Goal: Information Seeking & Learning: Learn about a topic

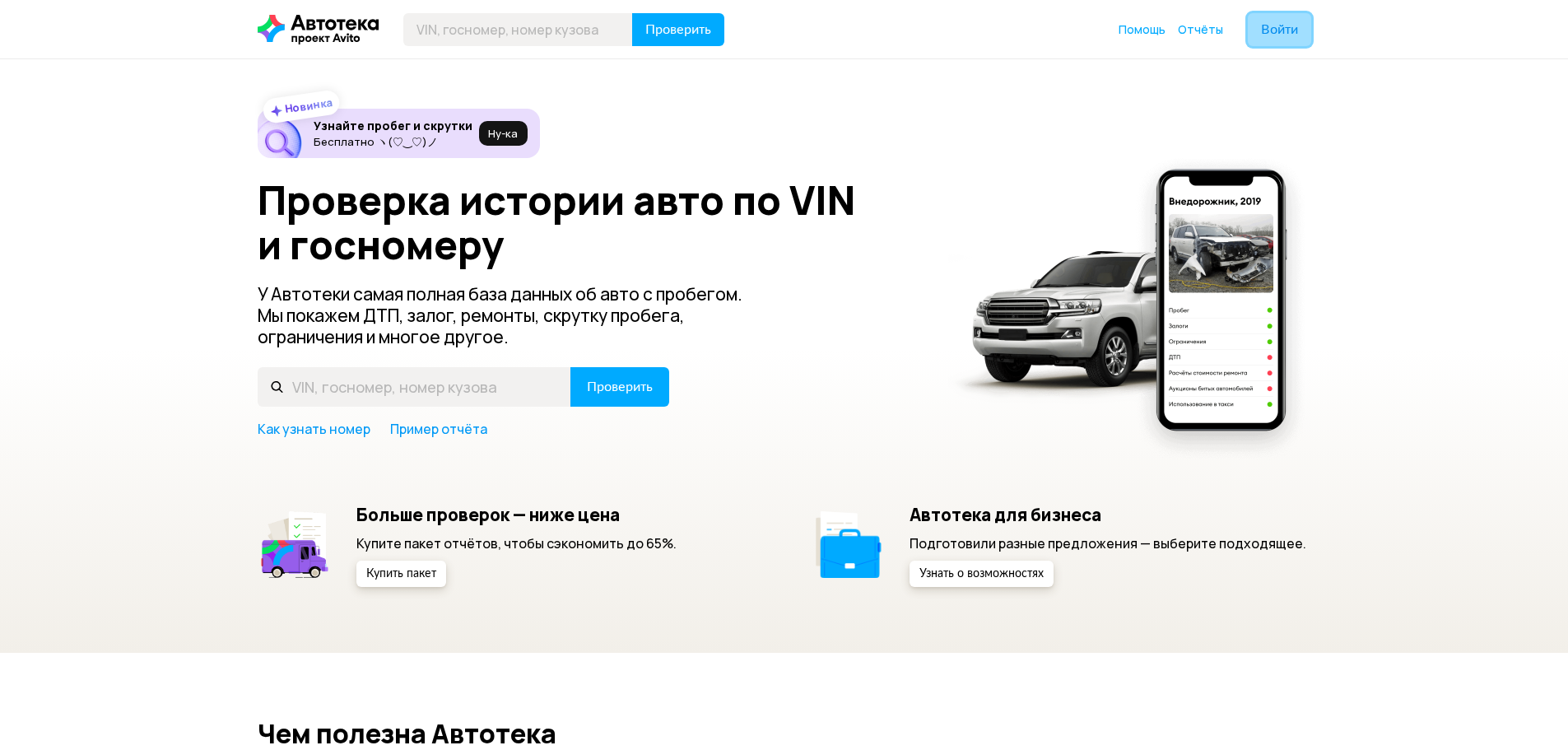
click at [1282, 29] on span "Войти" at bounding box center [1279, 29] width 37 height 13
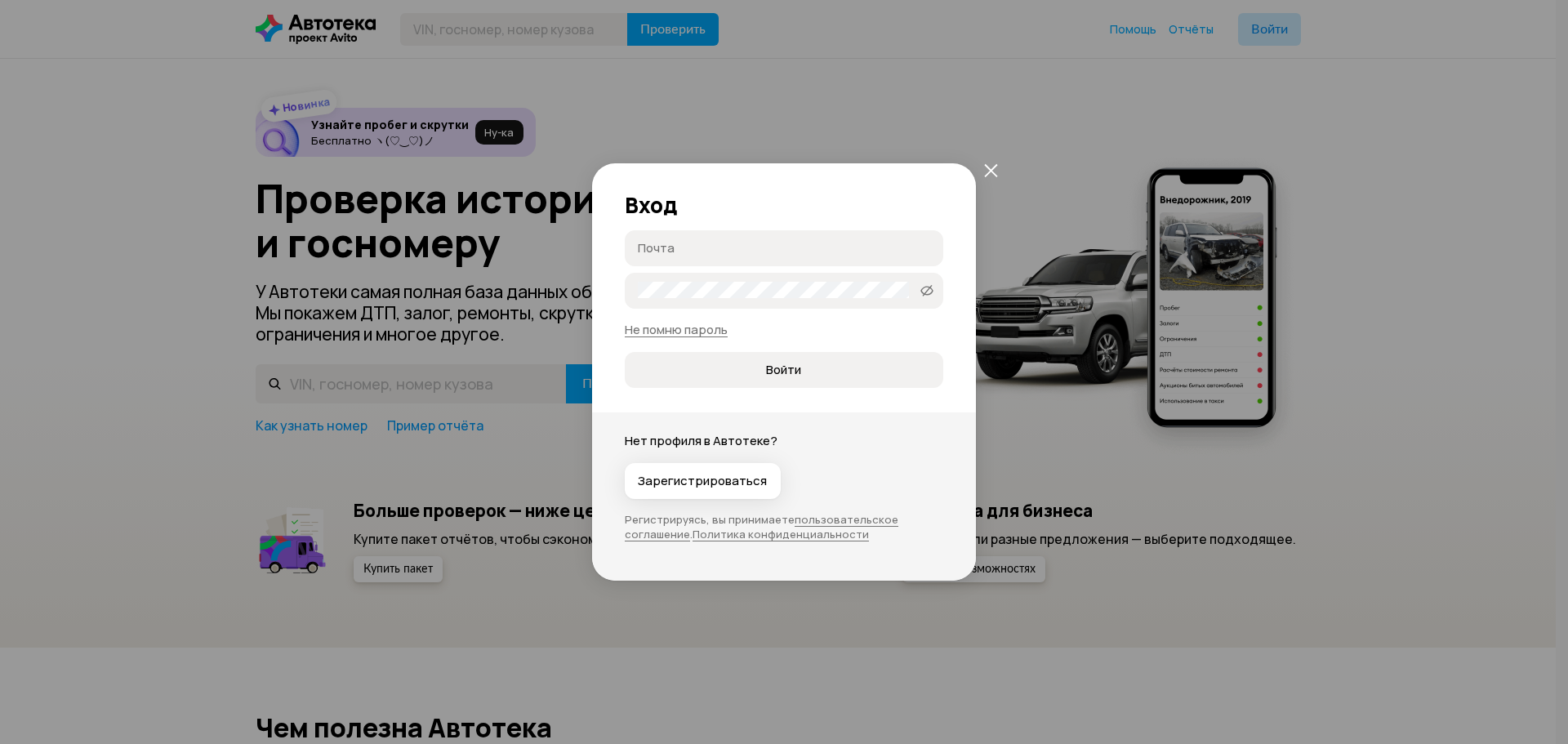
type input "[EMAIL_ADDRESS][DOMAIN_NAME]"
click at [860, 227] on div "Вход [EMAIL_ADDRESS][DOMAIN_NAME] [EMAIL_ADDRESS][DOMAIN_NAME] rostik123Q   Не …" at bounding box center [784, 275] width 383 height 224
click at [823, 369] on span "Войти" at bounding box center [784, 369] width 292 height 17
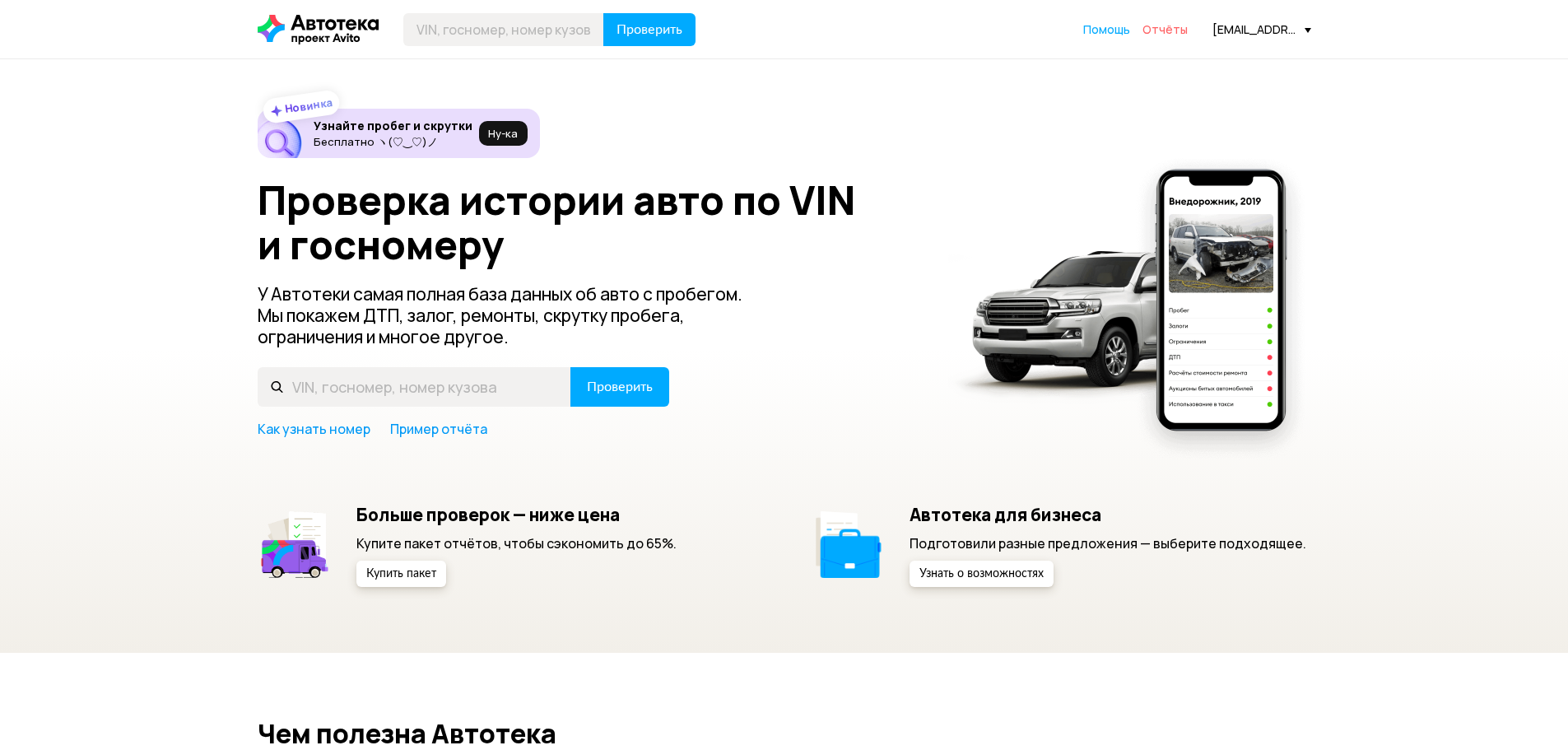
click at [1180, 30] on span "Отчёты" at bounding box center [1165, 29] width 45 height 16
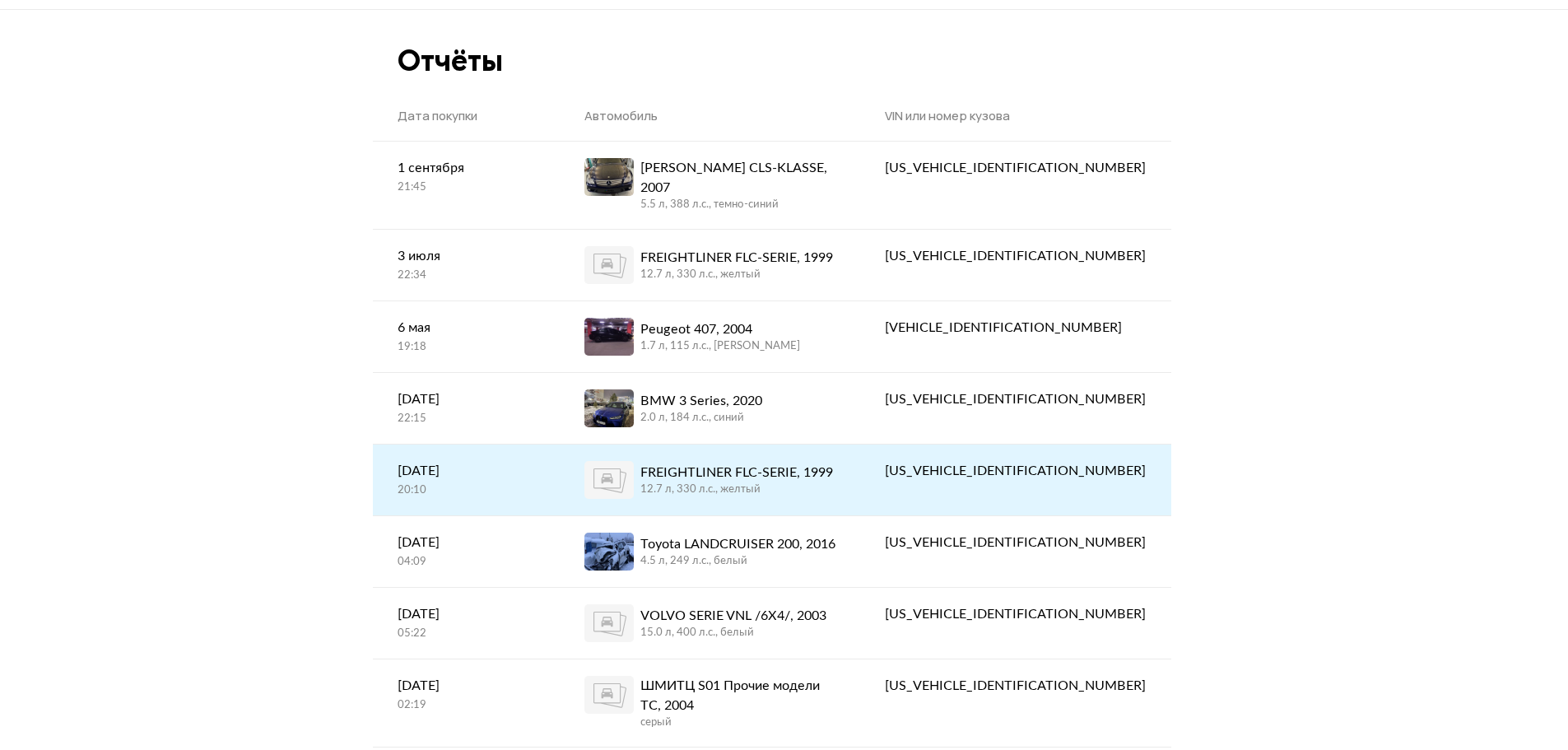
scroll to position [82, 0]
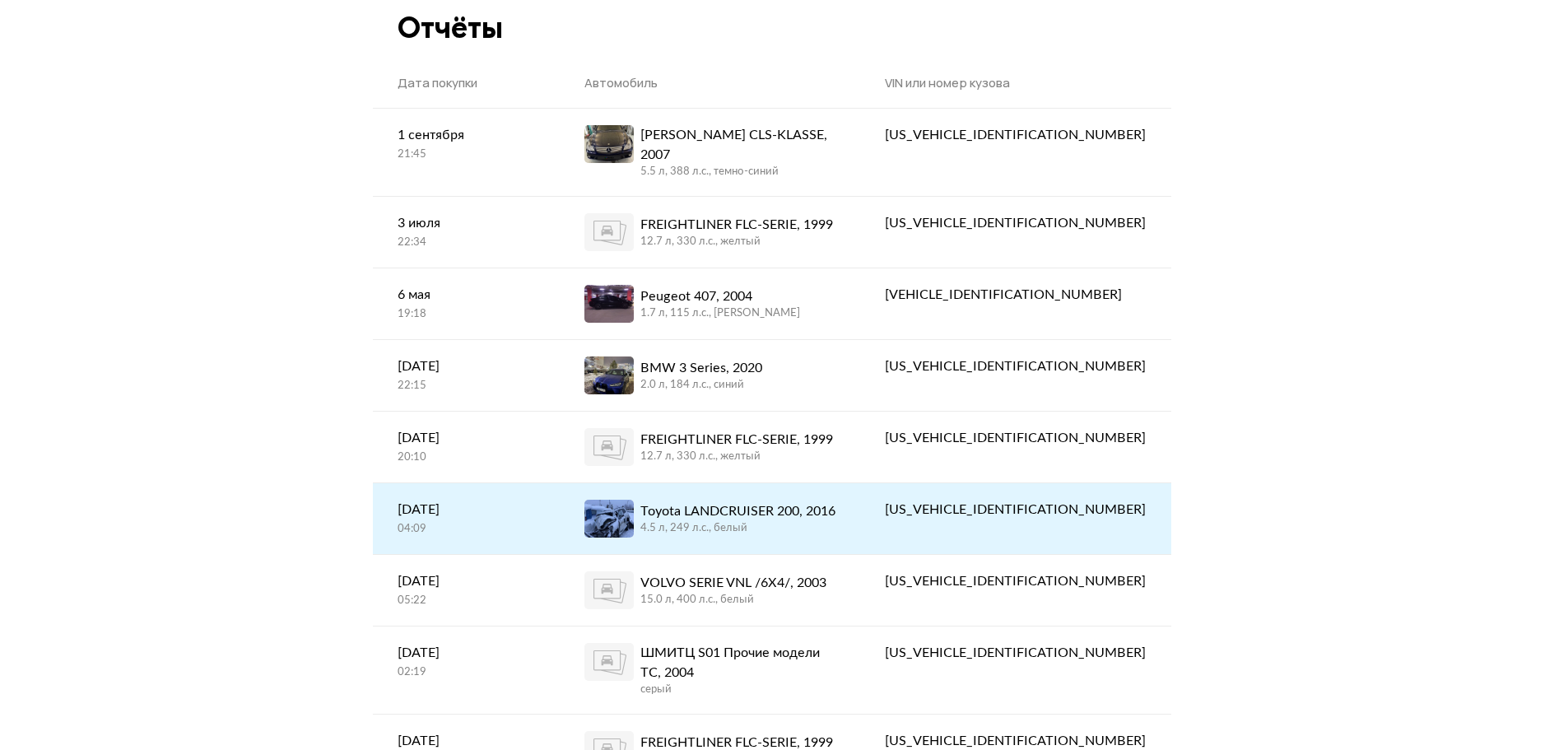
click at [836, 521] on div "4.5 л, 249 л.c., белый" at bounding box center [738, 528] width 195 height 15
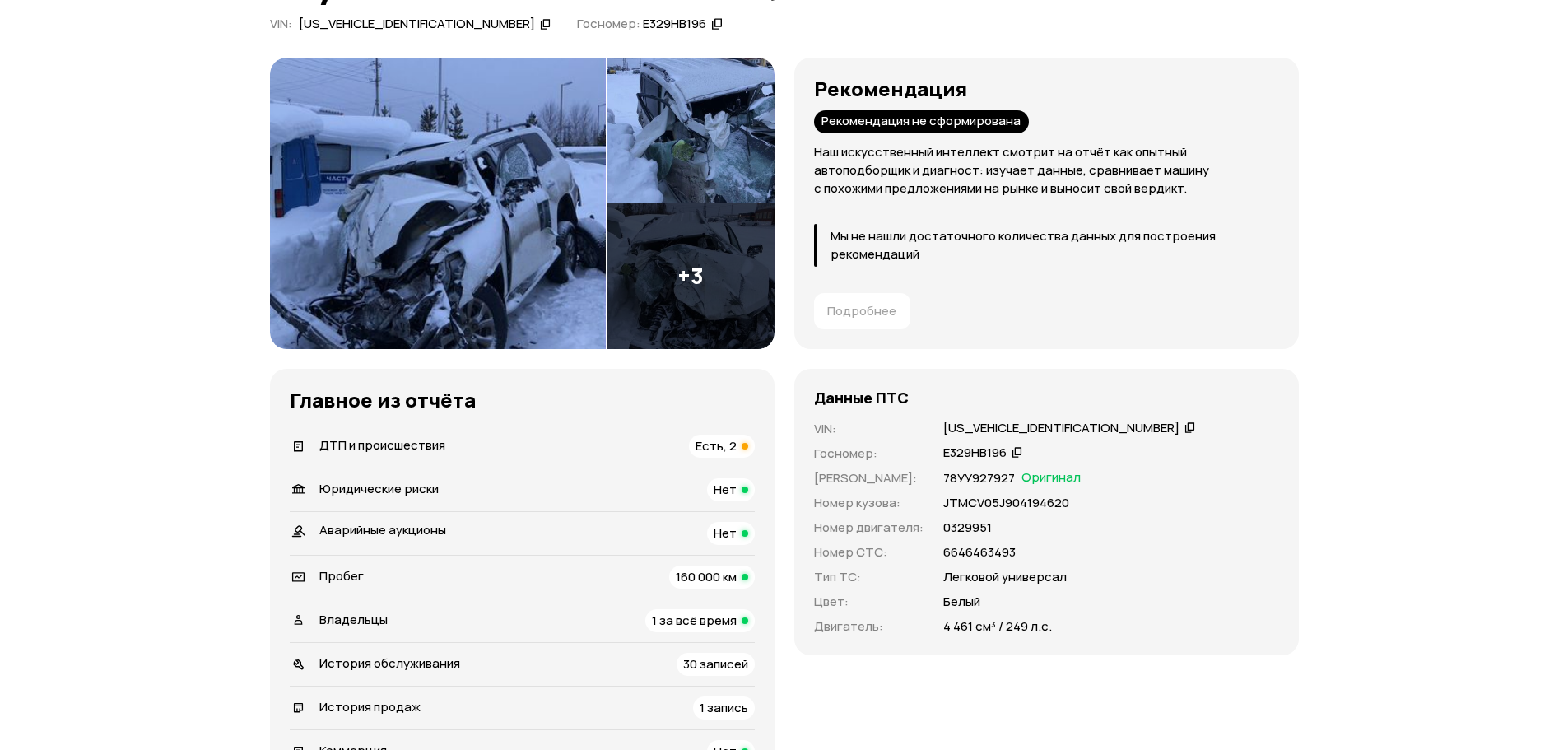
scroll to position [165, 0]
click at [1184, 427] on icon at bounding box center [1189, 426] width 11 height 17
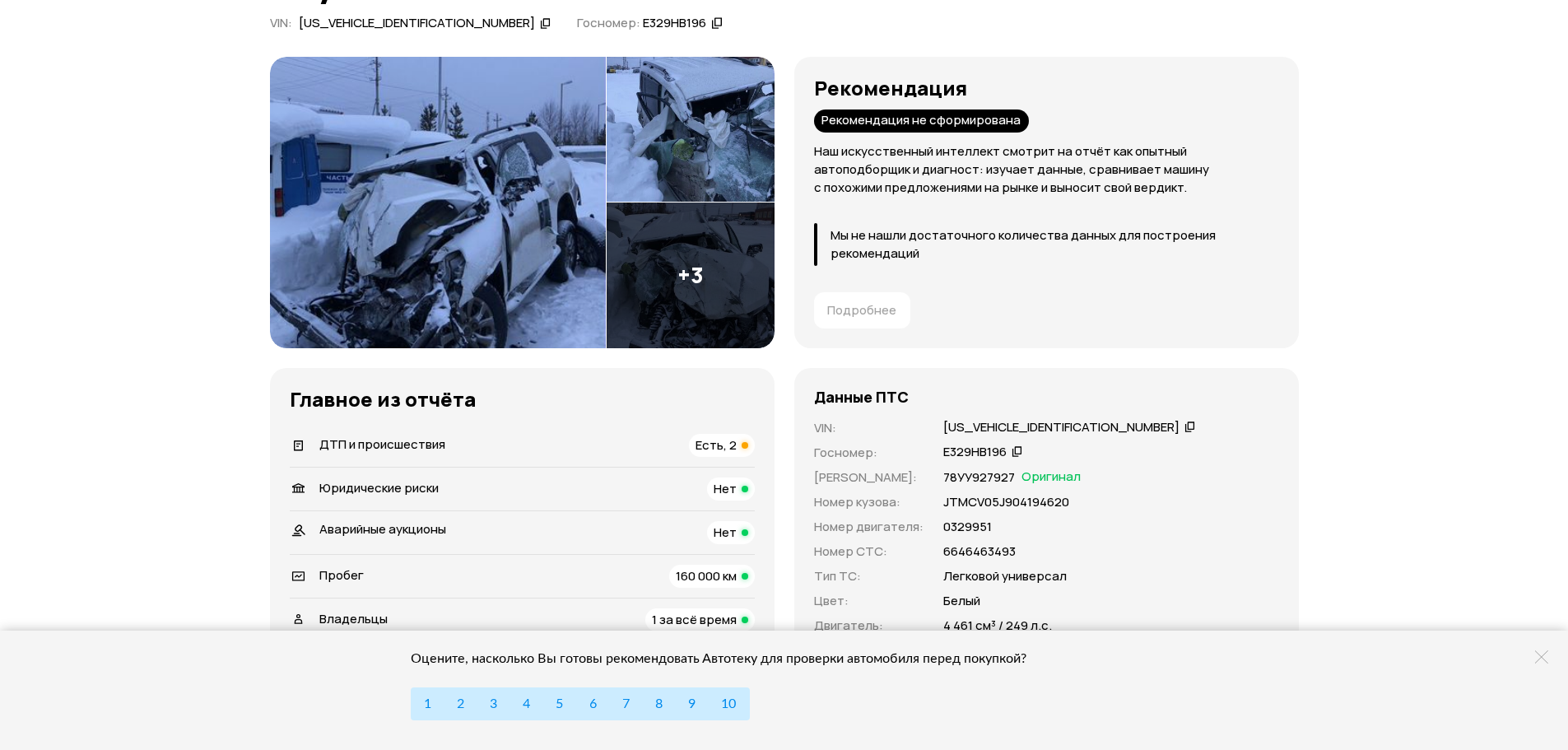
click at [521, 173] on img at bounding box center [438, 202] width 335 height 291
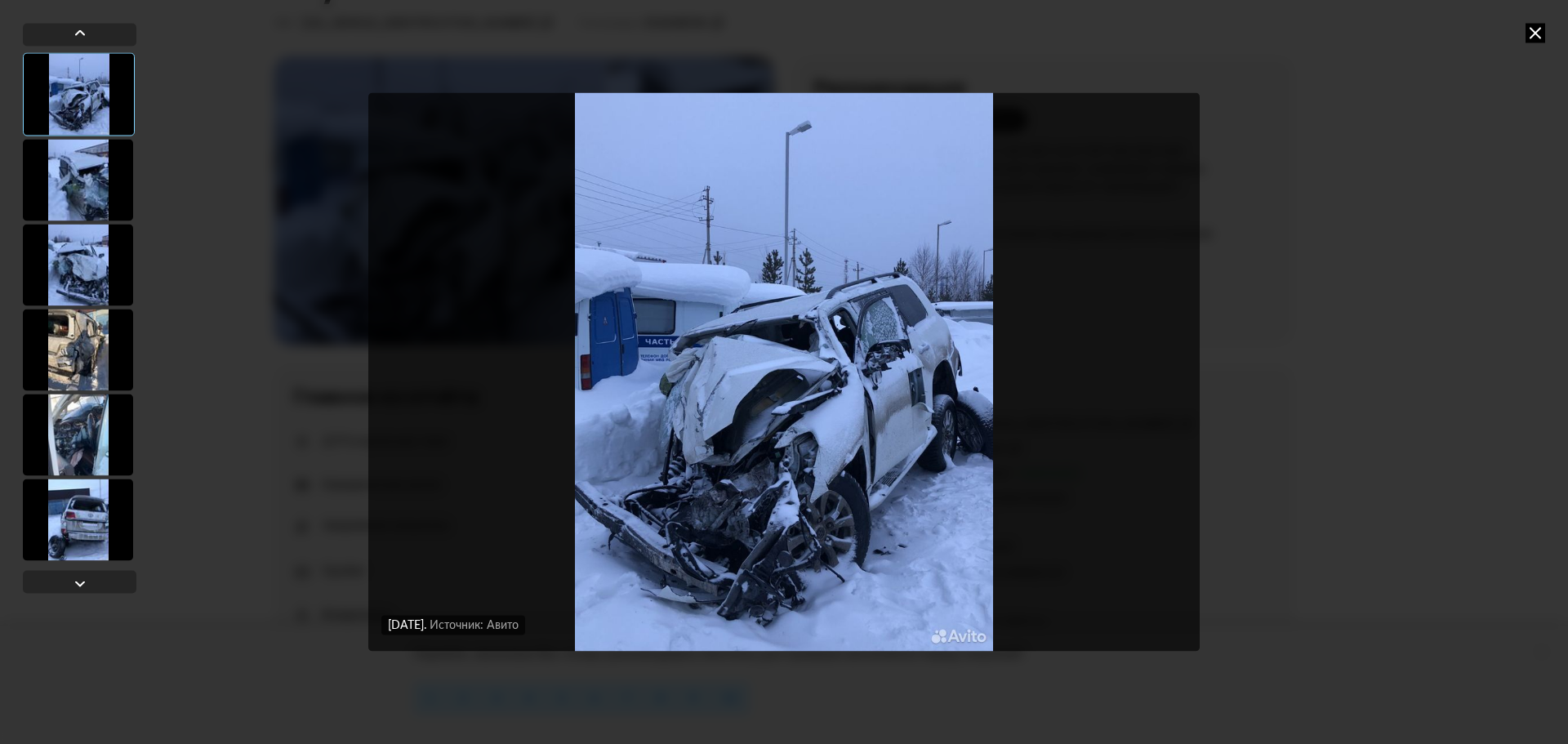
click at [76, 165] on div at bounding box center [78, 179] width 110 height 81
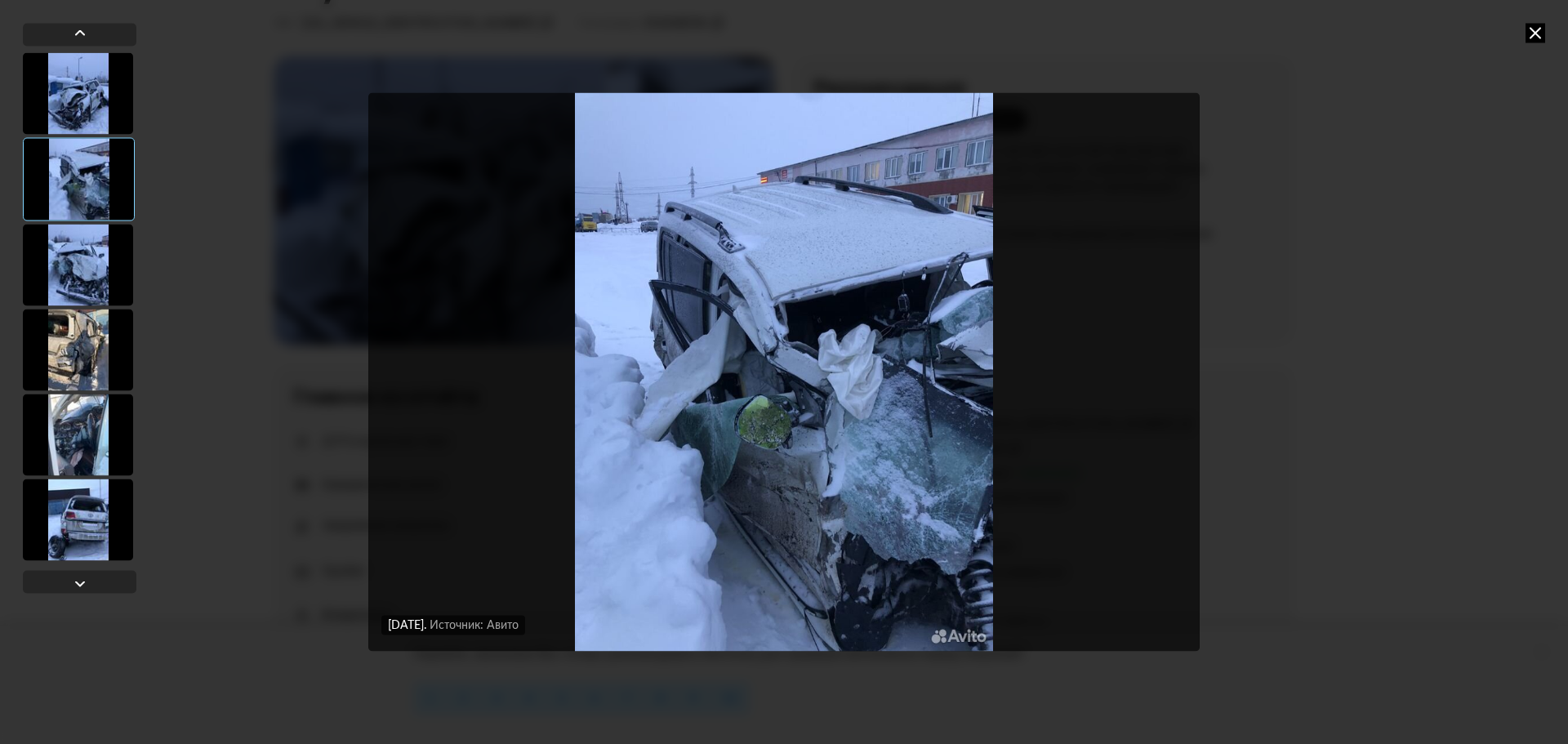
click at [95, 264] on div at bounding box center [78, 264] width 110 height 81
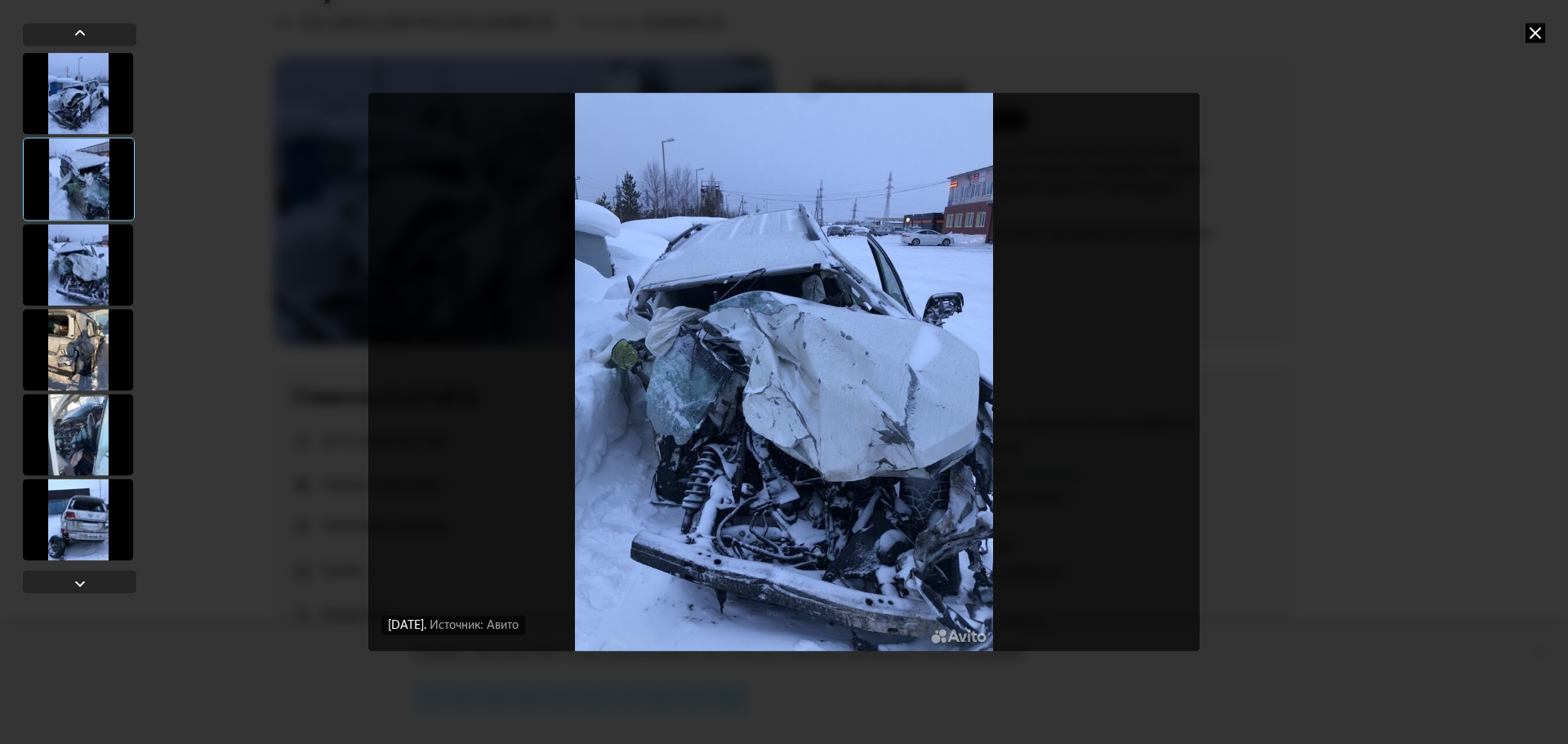
click at [83, 333] on div at bounding box center [78, 348] width 110 height 81
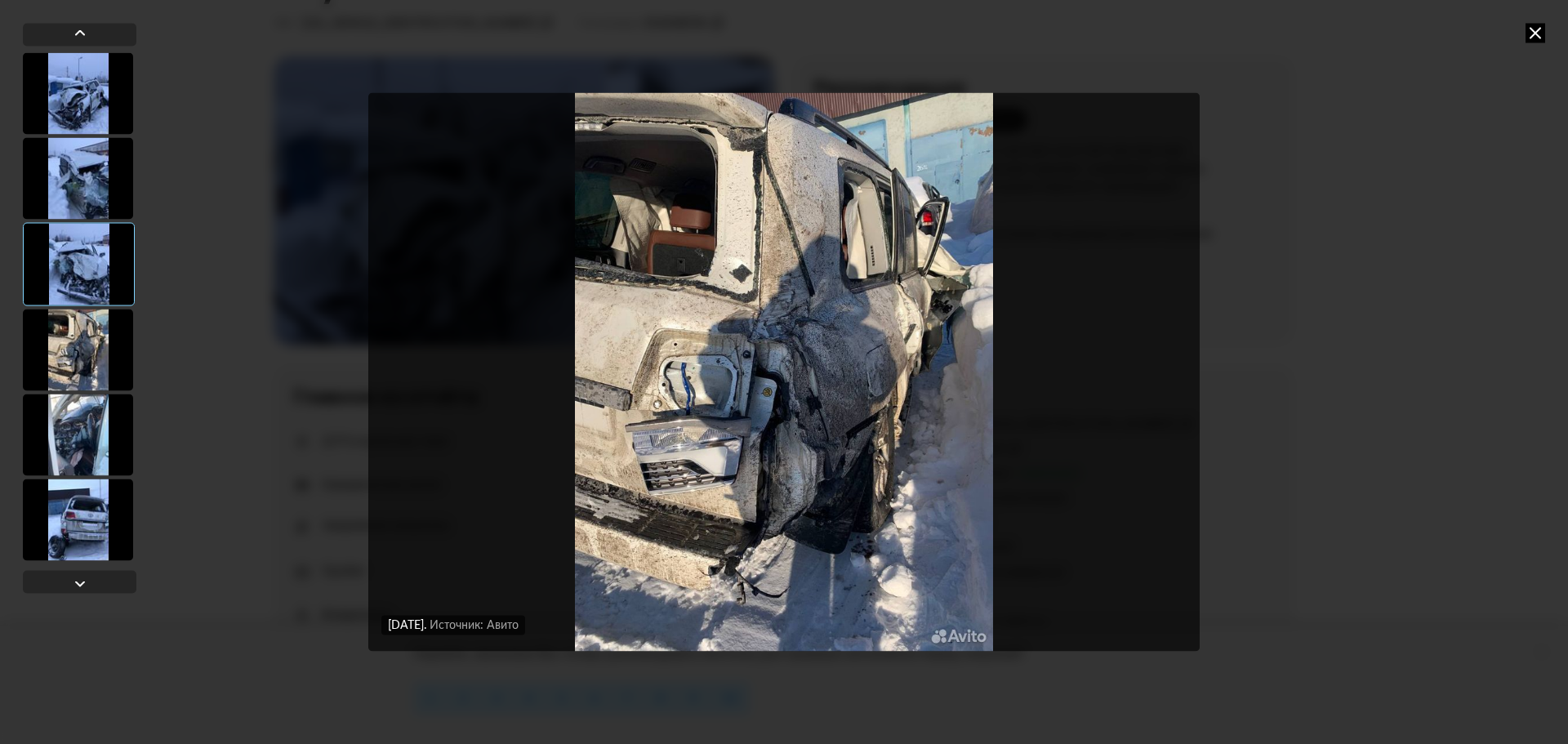
click at [97, 409] on div at bounding box center [78, 434] width 110 height 81
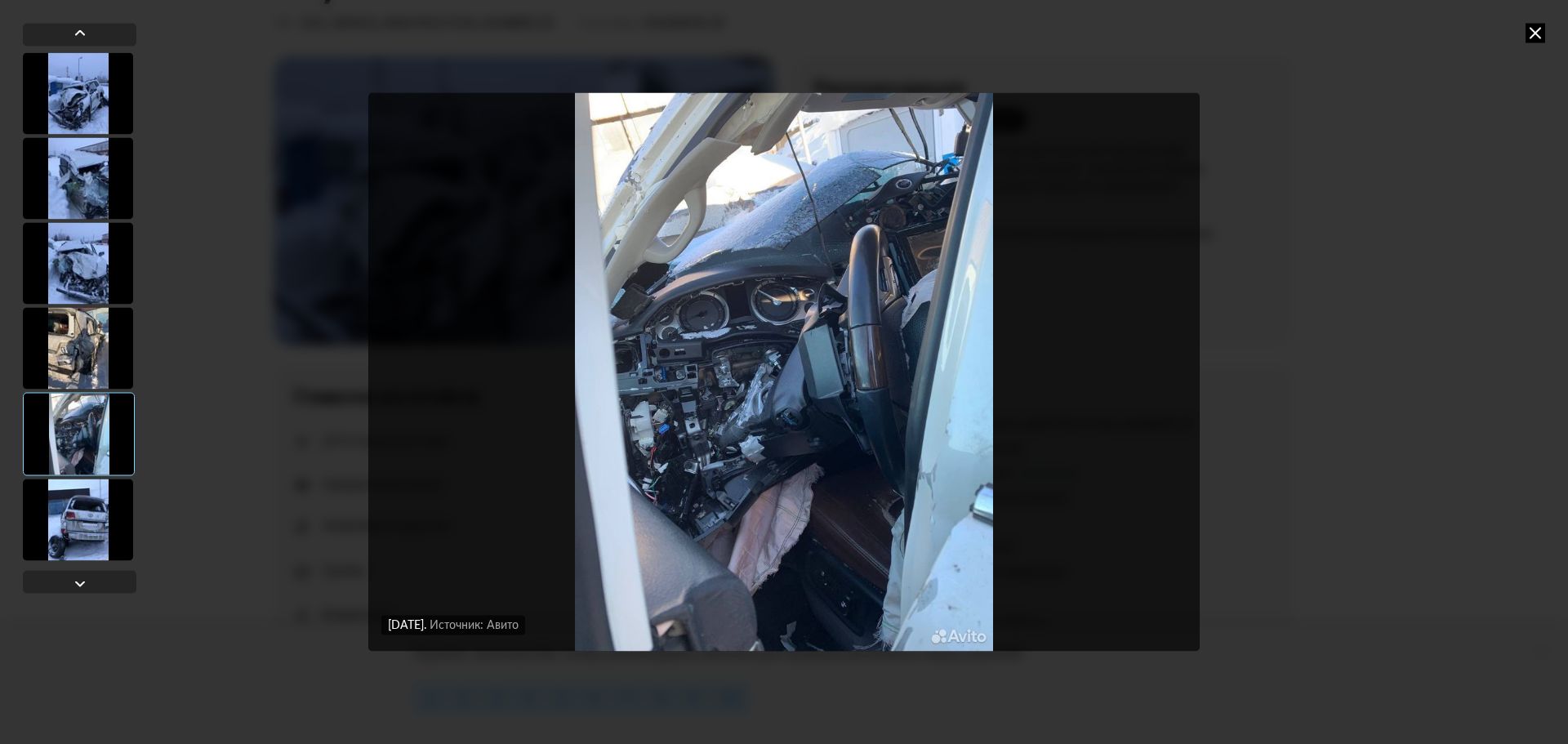
click at [86, 527] on div at bounding box center [78, 519] width 110 height 81
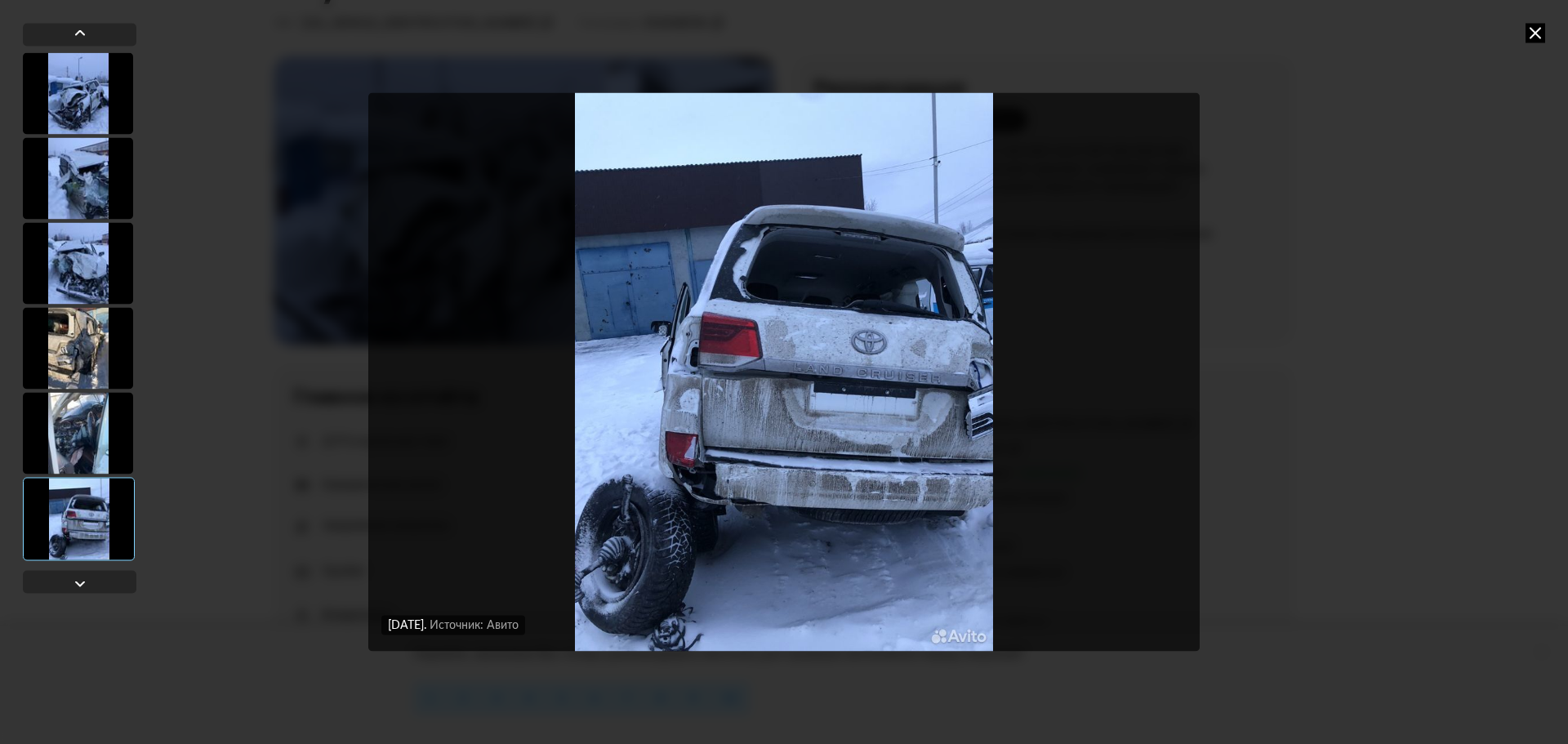
click at [1413, 138] on div "[DATE] Источник: Авито [DATE] Источник: Авито [DATE] Источник: Авито [DATE] Ист…" at bounding box center [784, 372] width 1568 height 744
click at [1533, 22] on div "[DATE] Источник: Авито [DATE] Источник: Авито [DATE] Источник: Авито [DATE] Ист…" at bounding box center [784, 372] width 1568 height 744
click at [1535, 28] on icon at bounding box center [1535, 32] width 19 height 19
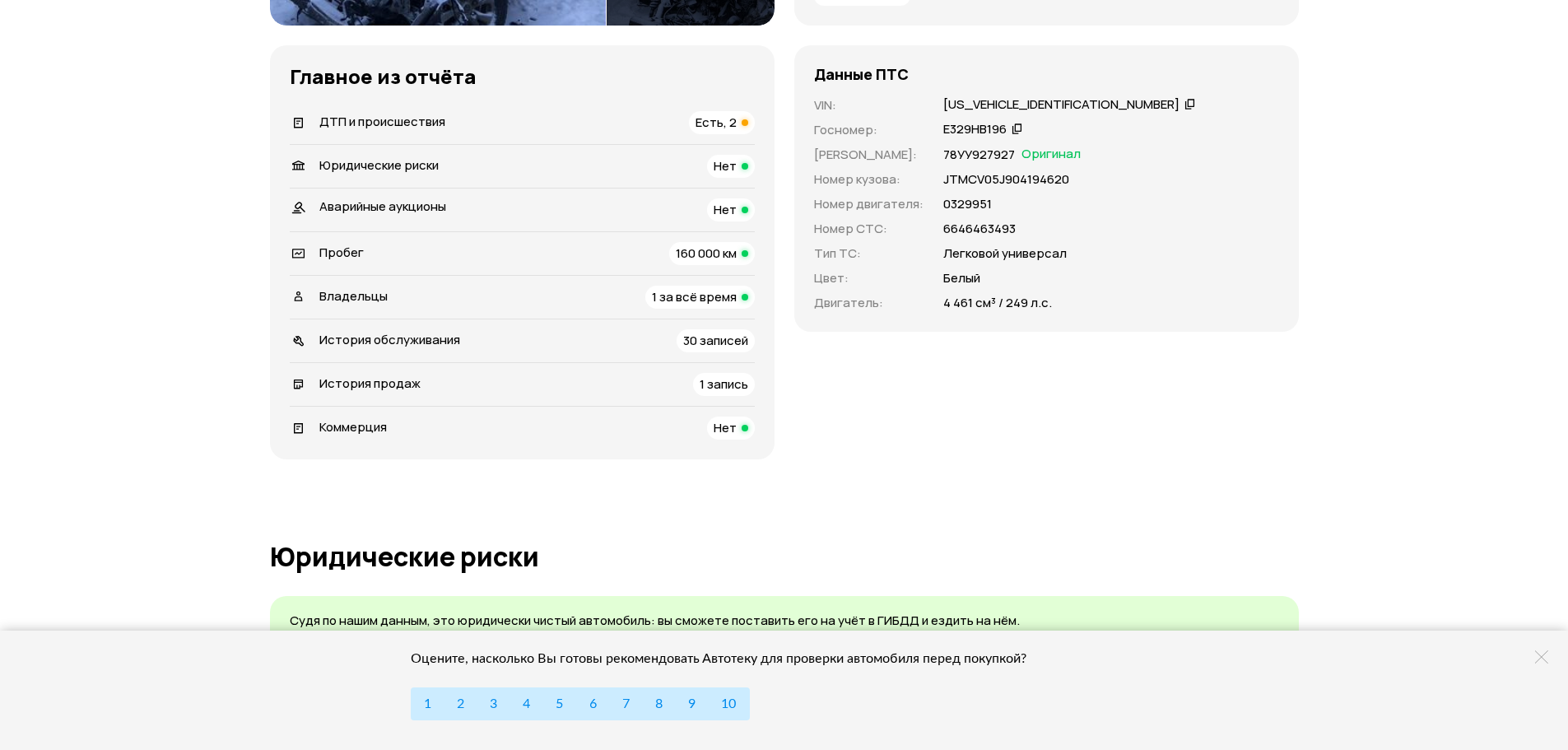
scroll to position [494, 0]
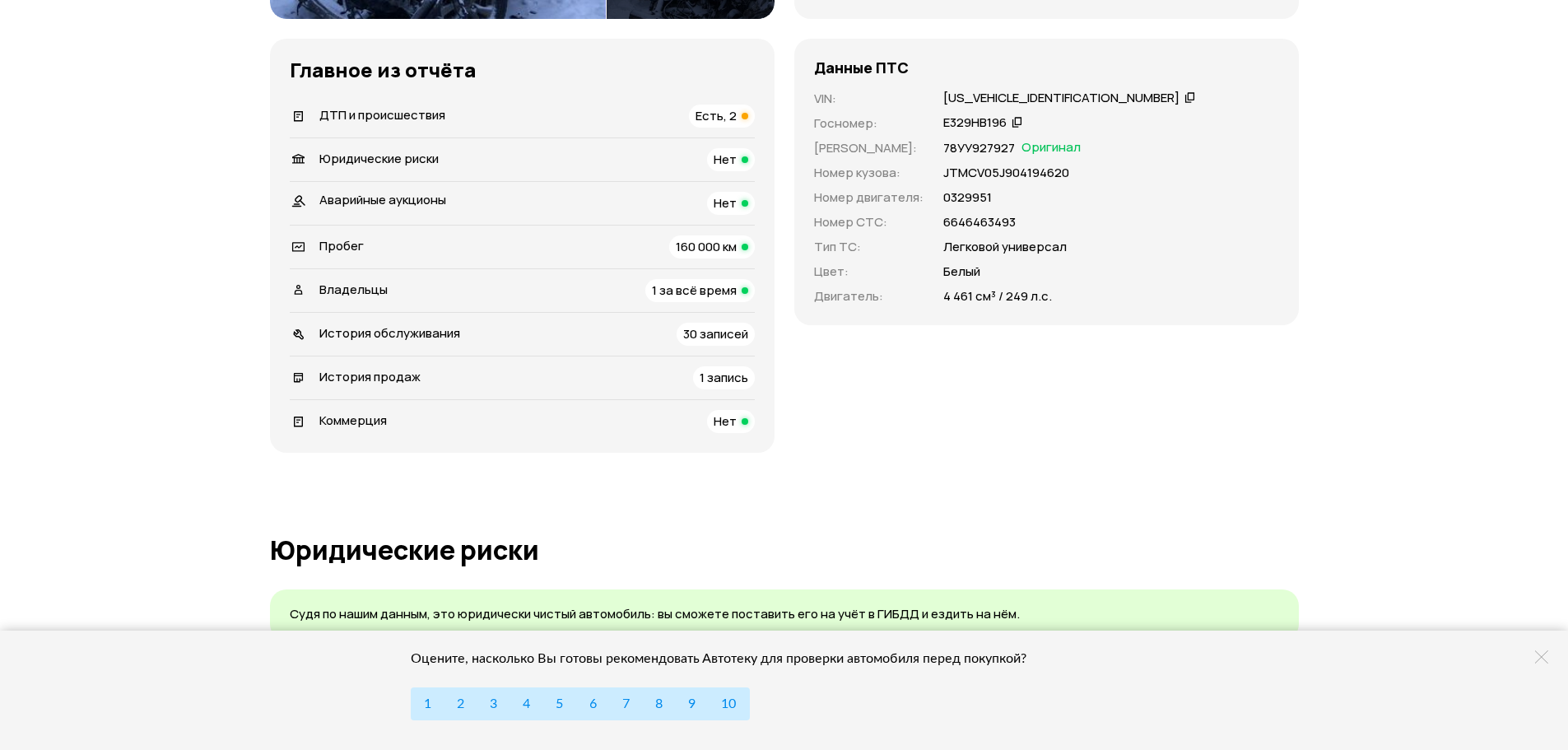
click at [732, 375] on span "1 запись" at bounding box center [724, 378] width 48 height 18
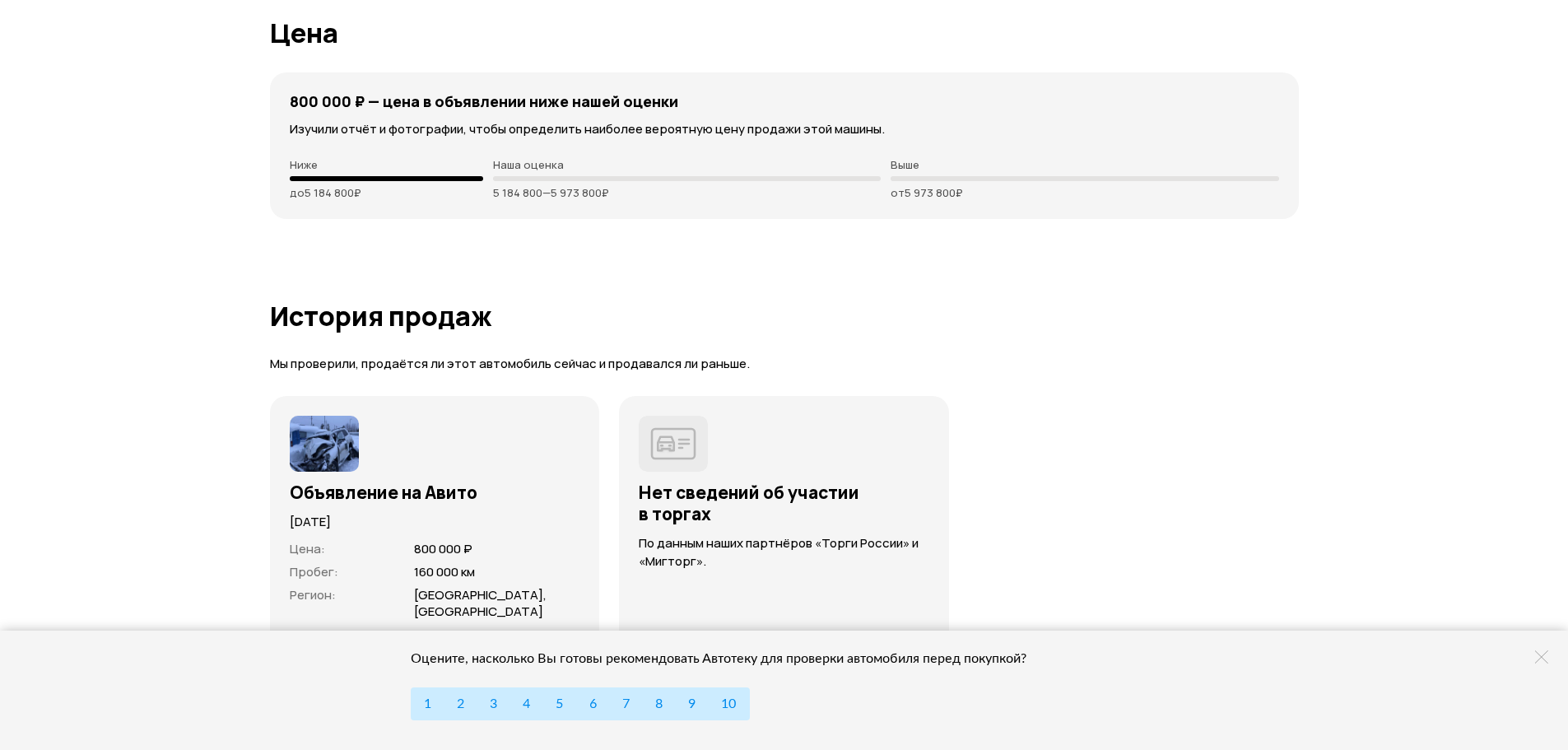
scroll to position [4483, 0]
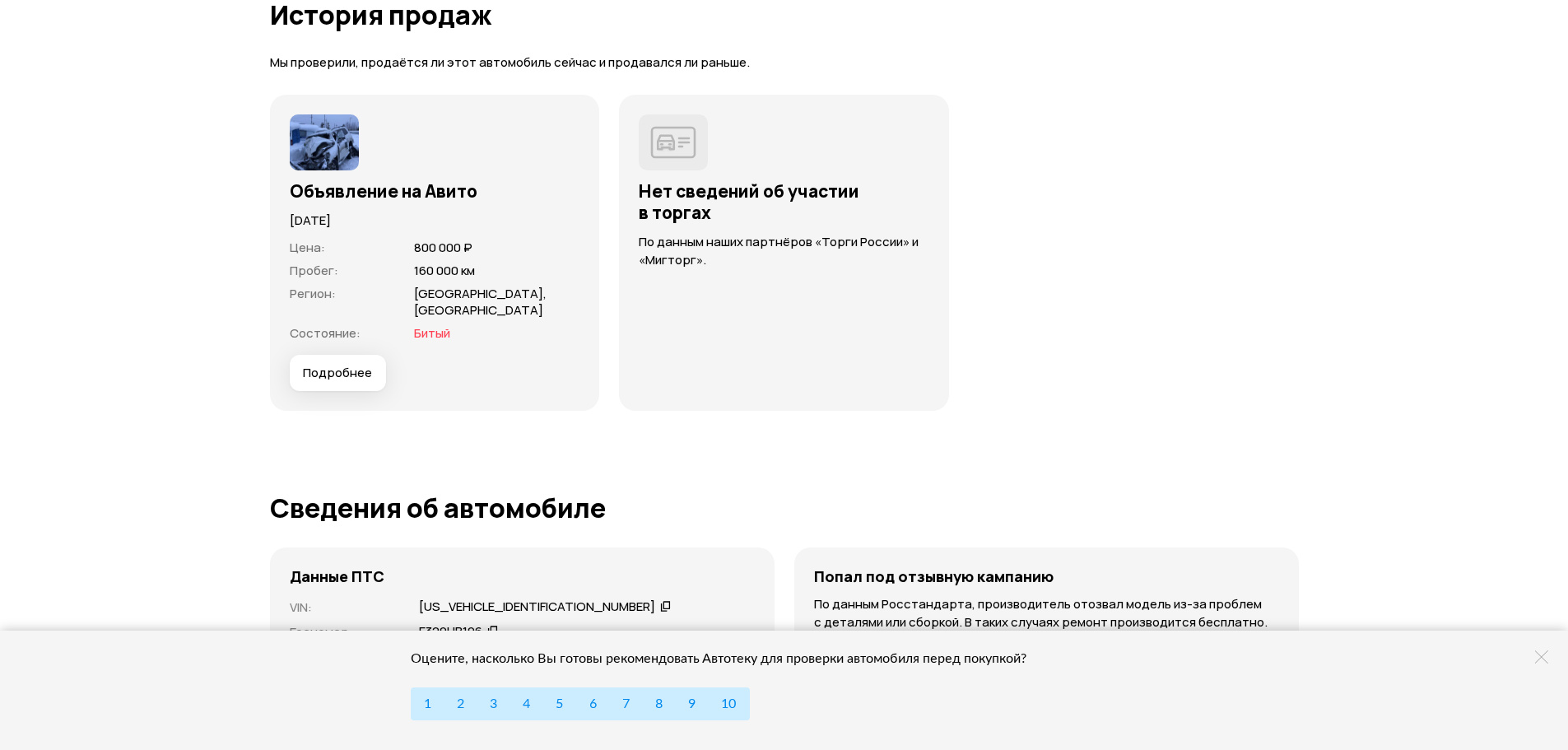
click at [347, 367] on span "Подробнее" at bounding box center [337, 372] width 70 height 17
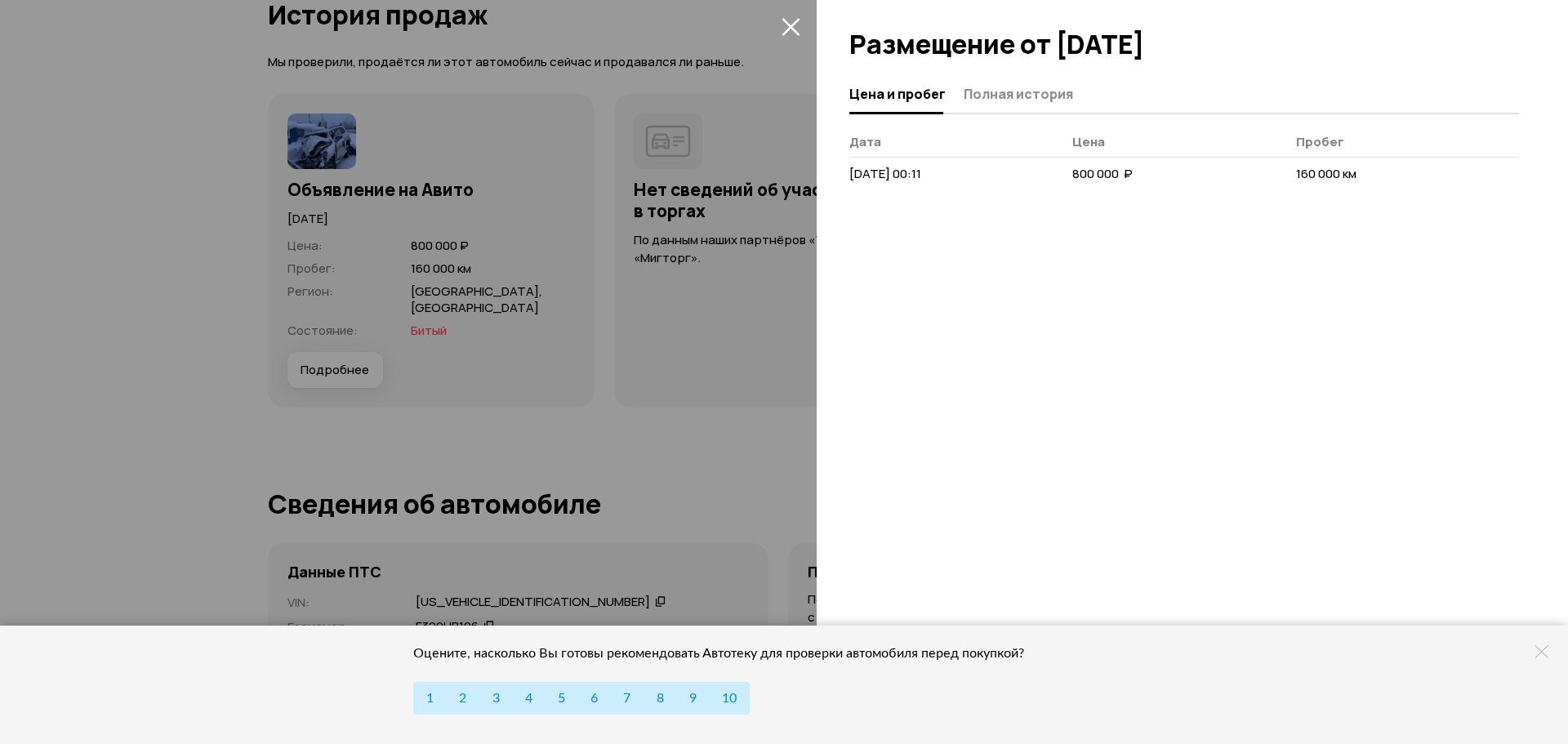
click at [604, 295] on div at bounding box center [784, 372] width 1568 height 744
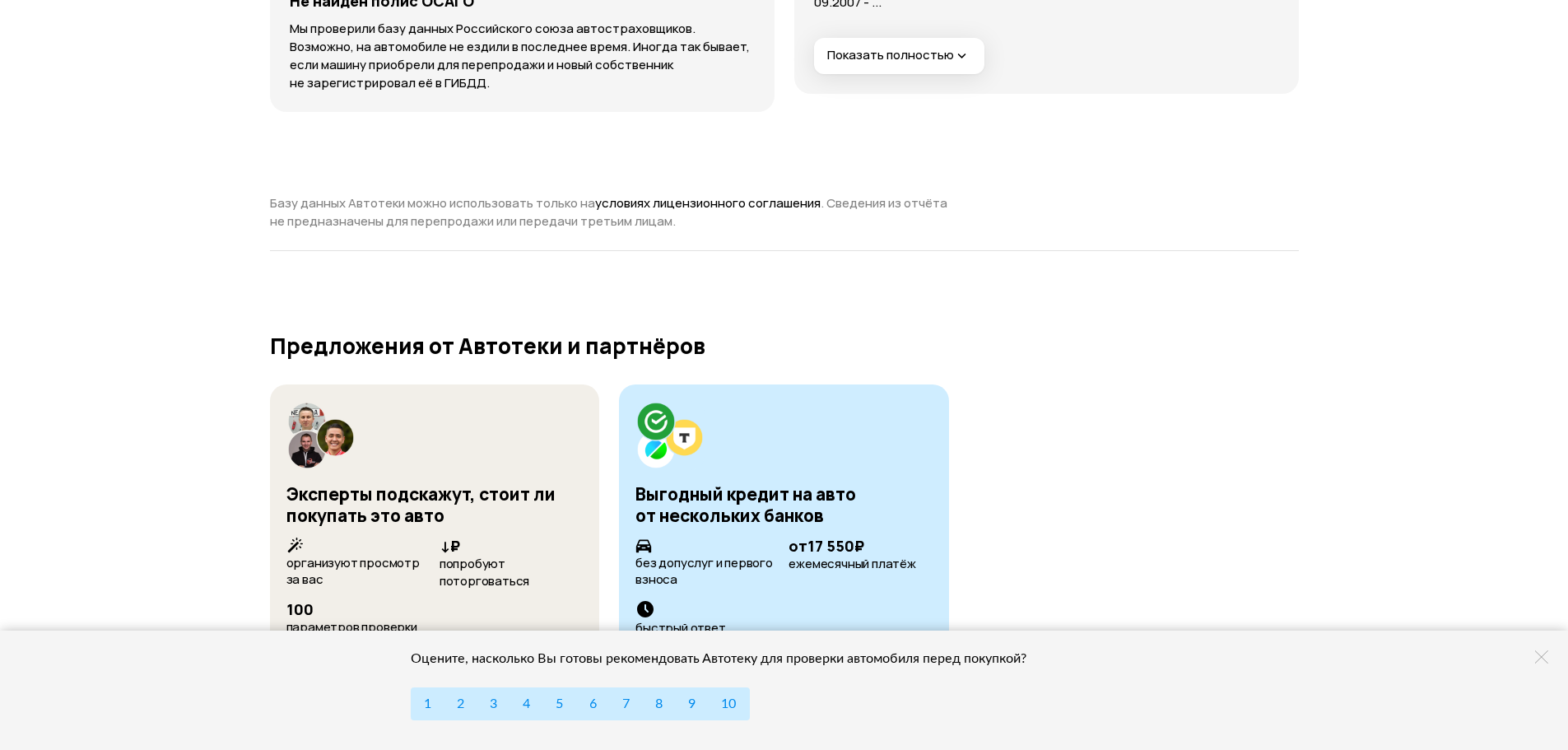
scroll to position [5800, 0]
